Goal: Task Accomplishment & Management: Manage account settings

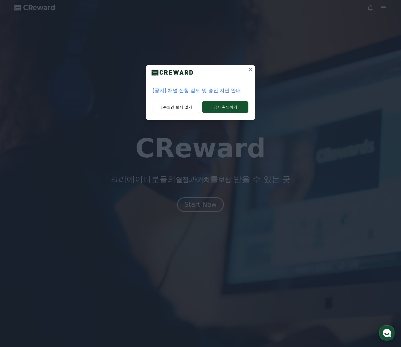
drag, startPoint x: 253, startPoint y: 71, endPoint x: 246, endPoint y: 93, distance: 22.6
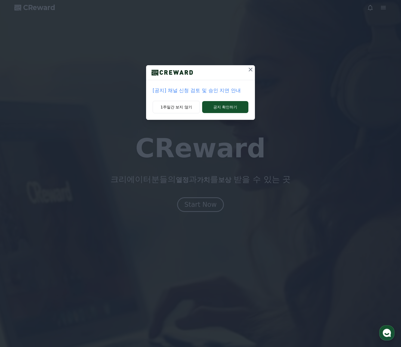
click at [253, 71] on icon at bounding box center [250, 69] width 7 height 7
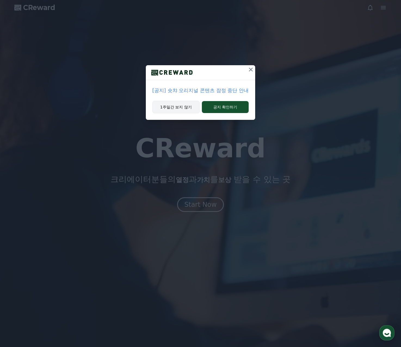
click at [166, 108] on button "1주일간 보지 않기" at bounding box center [175, 107] width 47 height 13
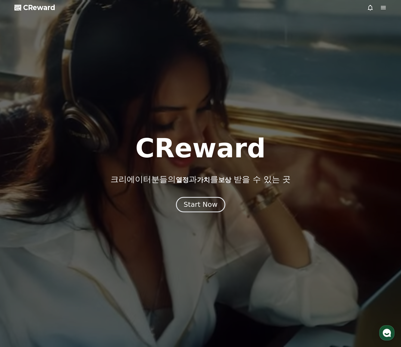
click at [204, 209] on button "Start Now" at bounding box center [200, 205] width 49 height 16
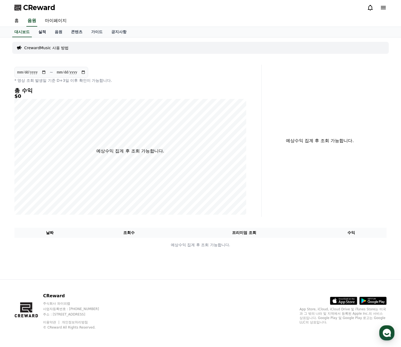
click at [44, 34] on link "실적" at bounding box center [42, 32] width 16 height 10
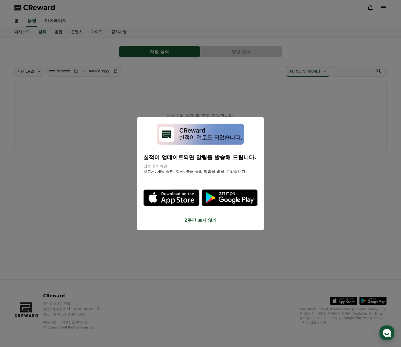
click at [204, 222] on button "2주간 보지 않기" at bounding box center [200, 220] width 114 height 7
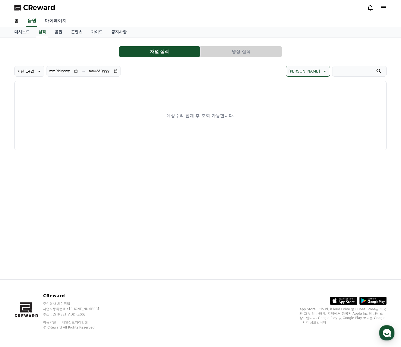
click at [57, 20] on link "마이페이지" at bounding box center [56, 20] width 30 height 11
select select "**********"
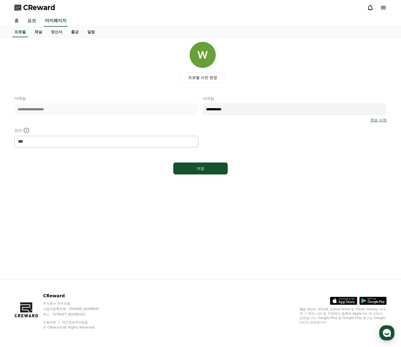
click at [23, 26] on link "음원" at bounding box center [31, 20] width 17 height 11
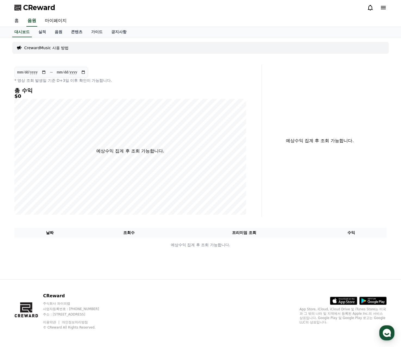
click at [17, 20] on link "홈" at bounding box center [16, 20] width 13 height 11
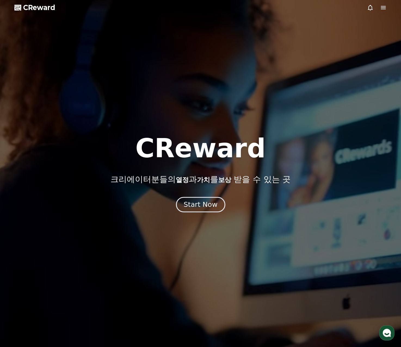
click at [194, 210] on button "Start Now" at bounding box center [200, 205] width 49 height 16
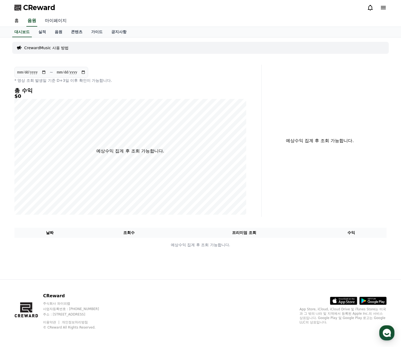
click at [61, 21] on link "마이페이지" at bounding box center [56, 20] width 30 height 11
select select "**********"
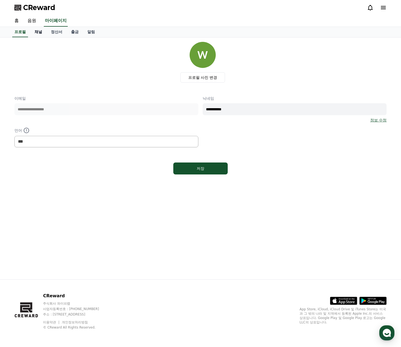
click at [39, 33] on link "채널" at bounding box center [38, 32] width 16 height 10
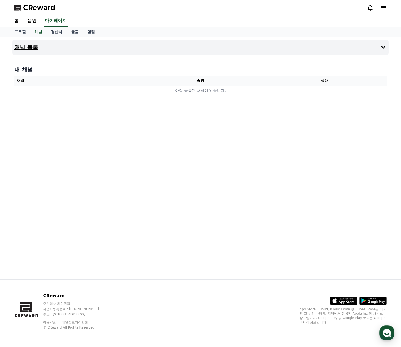
click at [35, 45] on h4 "채널 등록" at bounding box center [26, 47] width 24 height 6
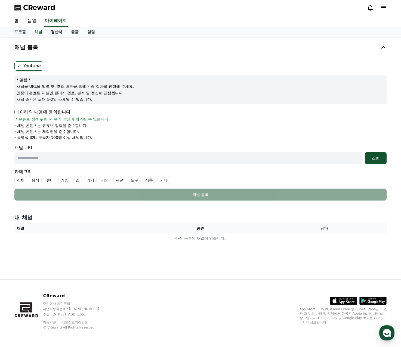
click at [54, 34] on link "정산서" at bounding box center [57, 32] width 20 height 10
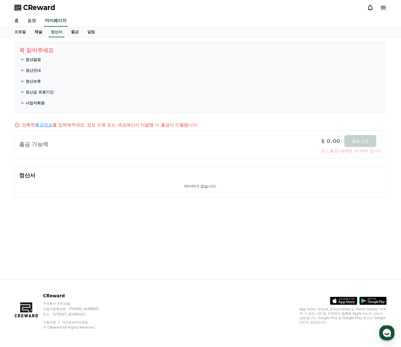
click at [36, 34] on link "채널" at bounding box center [38, 32] width 16 height 10
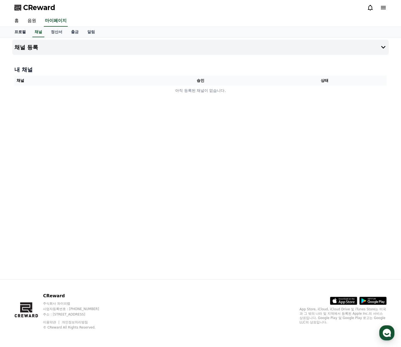
click at [23, 36] on link "프로필" at bounding box center [20, 32] width 20 height 10
select select "**********"
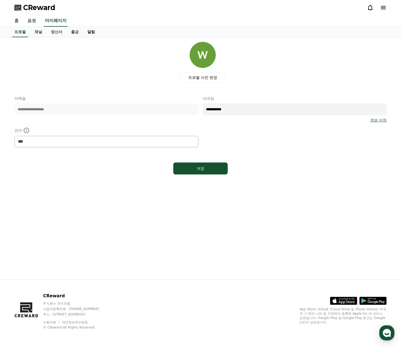
click at [90, 32] on link "알림" at bounding box center [91, 32] width 16 height 10
